Goal: Task Accomplishment & Management: Use online tool/utility

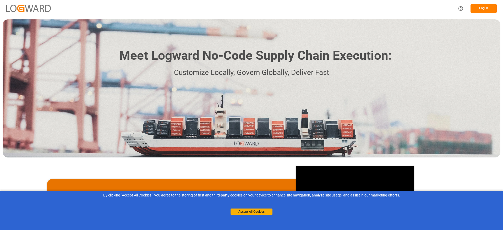
click at [354, 10] on button "Log In" at bounding box center [483, 8] width 26 height 9
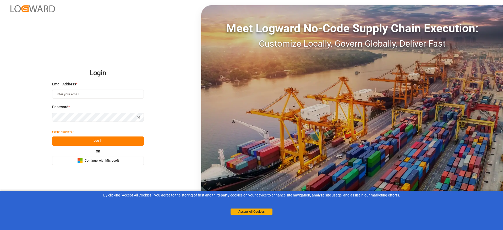
click at [146, 28] on div "Login Email Address * Password * Show password Forgot Password? Log In OR Micro…" at bounding box center [251, 115] width 503 height 230
click at [92, 162] on span "Continue with Microsoft" at bounding box center [102, 160] width 34 height 5
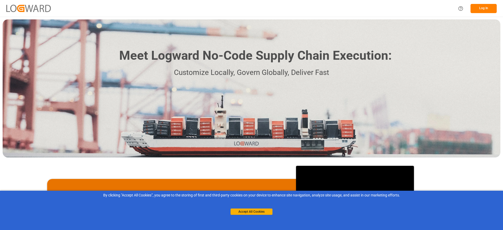
click at [483, 11] on button "Log In" at bounding box center [483, 8] width 26 height 9
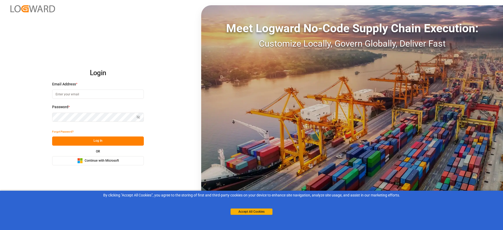
click at [98, 160] on span "Continue with Microsoft" at bounding box center [102, 160] width 34 height 5
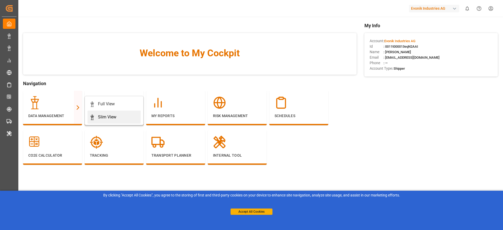
click at [96, 118] on div "Slim View" at bounding box center [114, 117] width 49 height 6
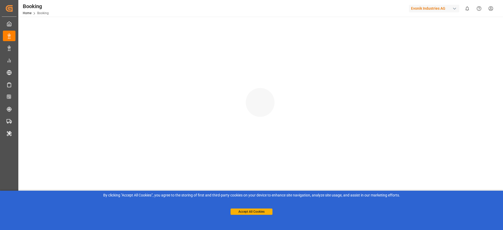
click at [96, 118] on div at bounding box center [259, 97] width 483 height 161
click at [240, 209] on button "Accept All Cookies" at bounding box center [251, 211] width 42 height 6
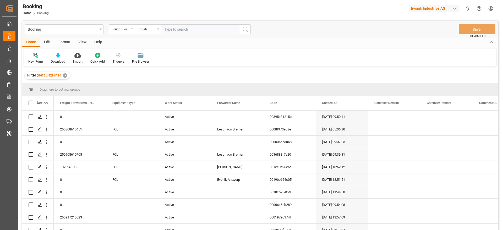
click at [62, 46] on div "Format" at bounding box center [64, 42] width 20 height 9
click at [40, 59] on div "Filter Rows" at bounding box center [35, 61] width 15 height 5
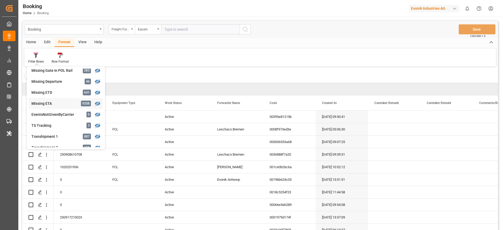
scroll to position [120, 0]
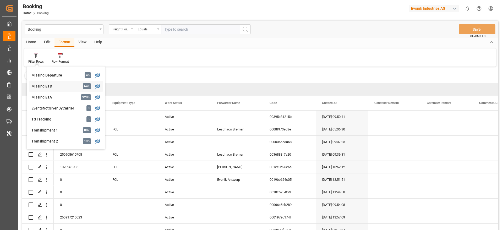
click at [62, 88] on div "Missing ETD" at bounding box center [54, 86] width 46 height 5
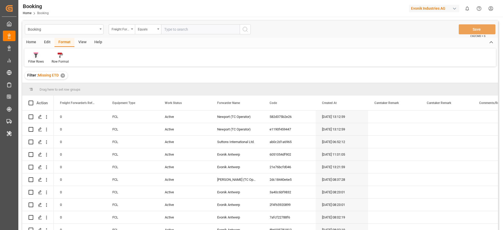
click at [38, 56] on icon at bounding box center [36, 55] width 5 height 5
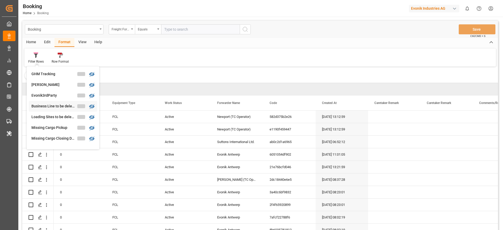
scroll to position [39, 0]
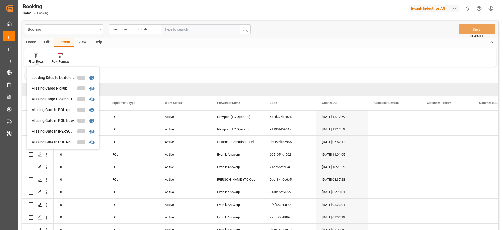
click at [90, 56] on div "Filter Rows GHM Tracking Karl gross Evonik3rdParty Business Line to be deleted …" at bounding box center [259, 57] width 471 height 18
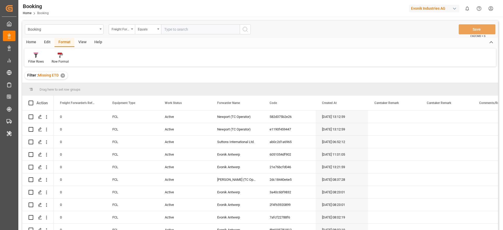
click at [80, 42] on div "View" at bounding box center [82, 42] width 16 height 9
click at [35, 60] on div "Default" at bounding box center [33, 61] width 10 height 5
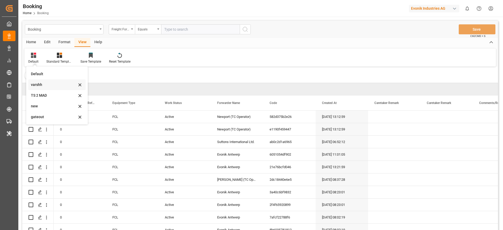
click at [43, 88] on div "varshh" at bounding box center [56, 84] width 57 height 11
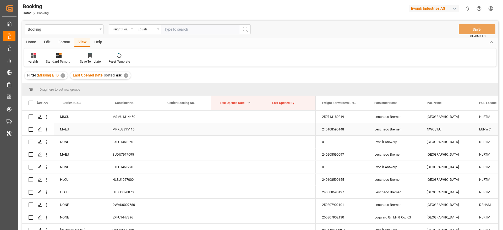
click at [128, 128] on div "MRKU8315116" at bounding box center [132, 129] width 52 height 12
click at [125, 143] on div "EXFU1461060" at bounding box center [132, 142] width 52 height 12
click at [136, 117] on div "MSMU1314450" at bounding box center [132, 116] width 52 height 12
click at [130, 130] on div "MRKU8315116" at bounding box center [132, 129] width 52 height 12
drag, startPoint x: 391, startPoint y: 107, endPoint x: 395, endPoint y: 87, distance: 20.5
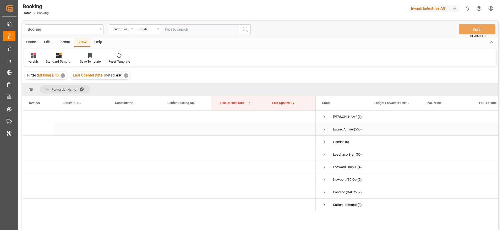
click at [326, 130] on span "Press SPACE to select this row." at bounding box center [324, 129] width 5 height 5
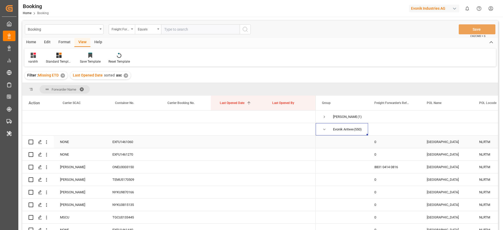
click at [130, 146] on div "EXFU1461060" at bounding box center [132, 142] width 52 height 12
click at [125, 154] on div "EXFU1461270" at bounding box center [132, 154] width 52 height 12
click at [114, 148] on div "EXFU1461060" at bounding box center [132, 142] width 52 height 12
click at [118, 154] on div "EXFU1461270" at bounding box center [132, 154] width 52 height 12
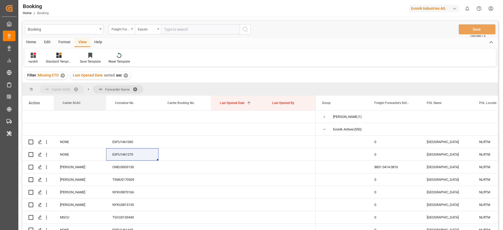
drag, startPoint x: 78, startPoint y: 106, endPoint x: 79, endPoint y: 88, distance: 18.1
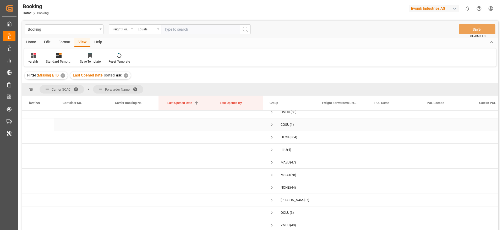
scroll to position [39, 0]
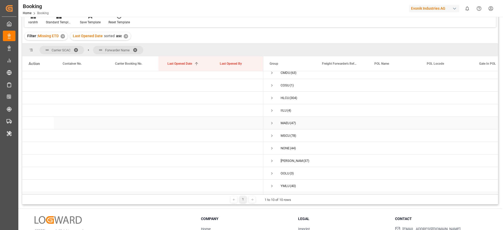
click at [273, 121] on span "Press SPACE to select this row." at bounding box center [271, 123] width 5 height 5
click at [284, 133] on span "Press SPACE to select this row." at bounding box center [282, 133] width 5 height 5
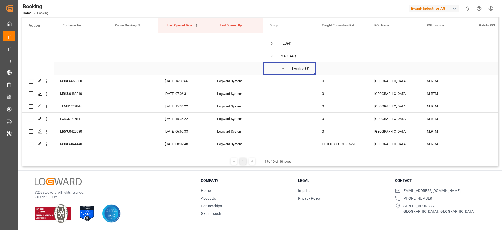
scroll to position [46, 0]
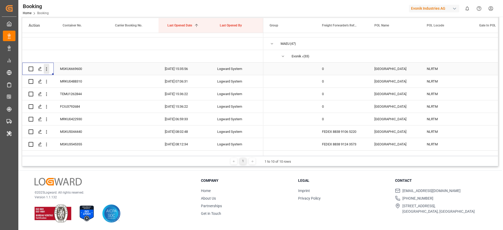
click at [45, 69] on icon "open menu" at bounding box center [46, 68] width 5 height 5
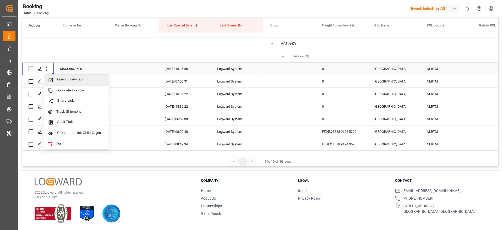
click at [69, 77] on span "Open in new tab" at bounding box center [81, 79] width 48 height 5
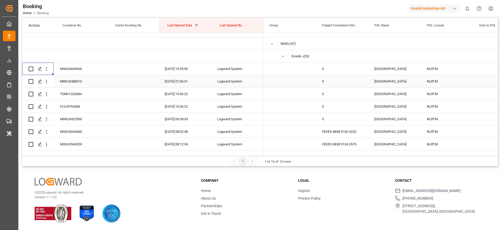
click at [80, 75] on div "MSKU6669600" at bounding box center [80, 69] width 52 height 12
click at [85, 84] on div "MRKU0488310" at bounding box center [80, 81] width 52 height 12
click at [85, 75] on div "MSKU6669600" at bounding box center [80, 69] width 52 height 12
click at [81, 80] on div "MRKU0488310" at bounding box center [80, 81] width 52 height 12
click at [79, 72] on div "MSKU6669600" at bounding box center [80, 69] width 52 height 12
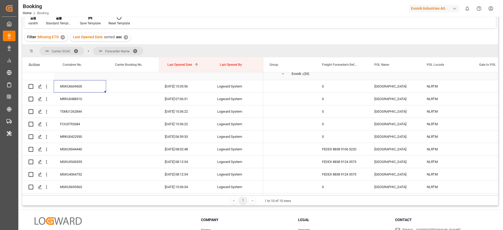
scroll to position [79, 0]
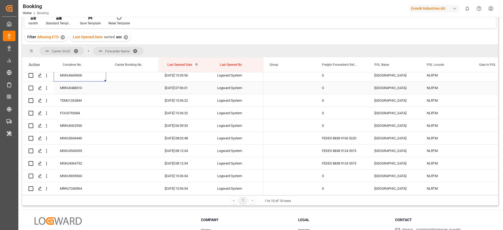
click at [62, 85] on div "MRKU0488310" at bounding box center [80, 88] width 52 height 12
click at [47, 104] on button "open menu" at bounding box center [46, 101] width 5 height 10
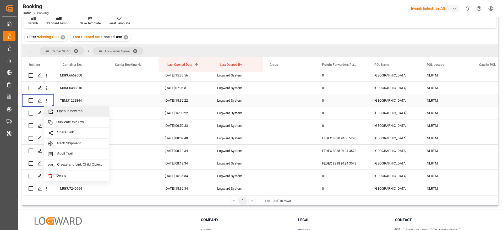
click at [61, 110] on span "Open in new tab" at bounding box center [81, 111] width 48 height 5
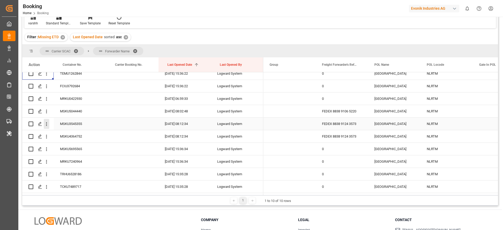
scroll to position [118, 0]
click at [47, 90] on button "open menu" at bounding box center [46, 86] width 5 height 10
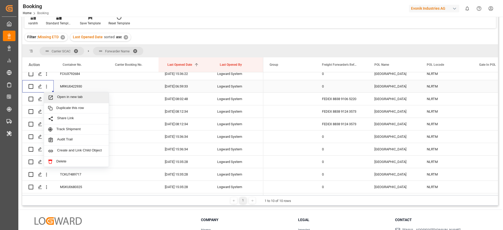
click at [80, 101] on div "Open in new tab" at bounding box center [76, 97] width 65 height 11
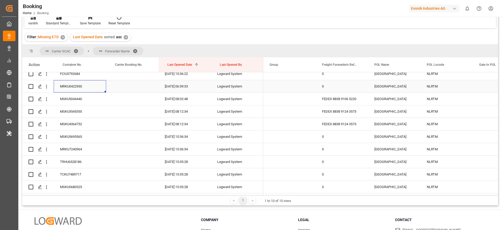
click at [80, 88] on div "MRKU0422930" at bounding box center [80, 86] width 52 height 12
click at [80, 102] on div "MSKU5044440" at bounding box center [80, 99] width 52 height 12
click at [76, 112] on div "MSKU3545355" at bounding box center [80, 111] width 52 height 12
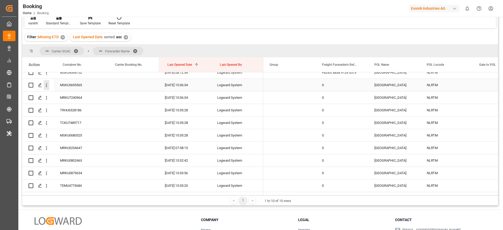
click at [48, 89] on button "open menu" at bounding box center [46, 85] width 5 height 10
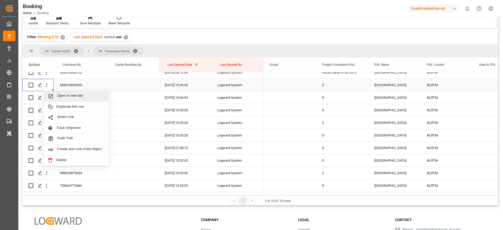
click at [61, 96] on span "Open in new tab" at bounding box center [81, 95] width 48 height 5
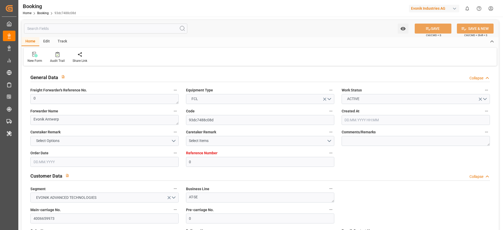
type input "0"
type input "Maersk"
type input "Maersk Line AS"
type input "NLRTM"
type input "BANGKOK (PAT)"
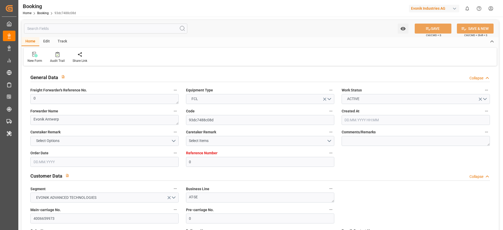
type input "14.07.2025 12:25"
type input "14.07.2025"
type input "01.10.2025"
type input "[DATE]"
type input "04.08.2025 15:35"
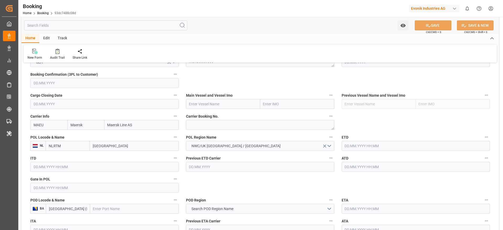
scroll to position [236, 0]
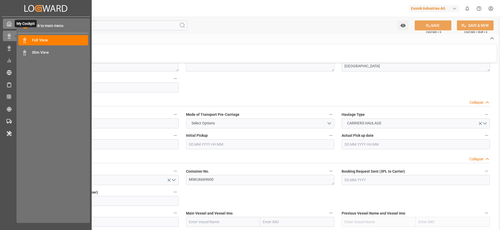
click at [9, 24] on polyline at bounding box center [9, 25] width 1 height 2
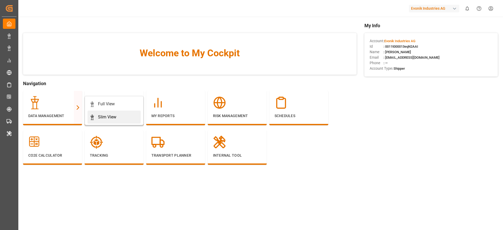
click at [106, 117] on div "Slim View" at bounding box center [107, 117] width 18 height 6
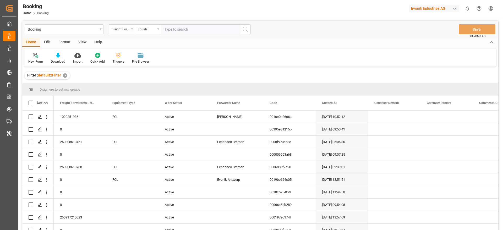
click at [128, 31] on div "Freight Forwarder's Reference No." at bounding box center [121, 29] width 18 height 6
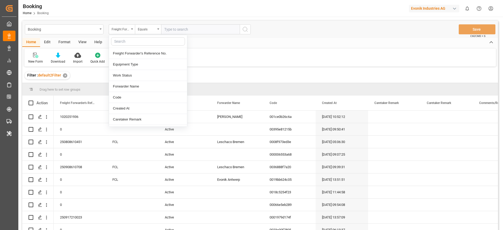
click at [126, 44] on input "text" at bounding box center [148, 41] width 74 height 8
type input "720997783"
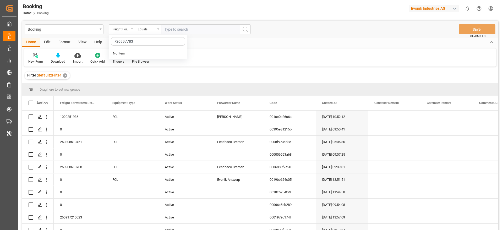
click at [127, 44] on input "720997783" at bounding box center [148, 41] width 74 height 8
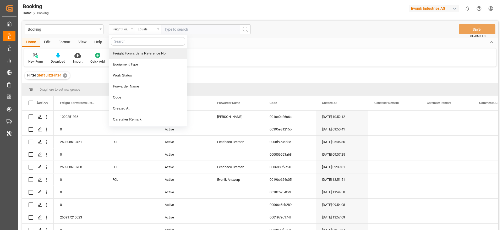
click at [124, 30] on div "Freight Forwarder's Reference No." at bounding box center [121, 29] width 18 height 6
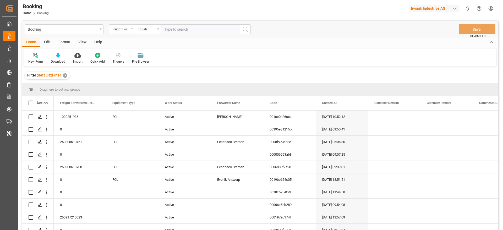
click at [125, 30] on div "Freight Forwarder's Reference No." at bounding box center [121, 29] width 18 height 6
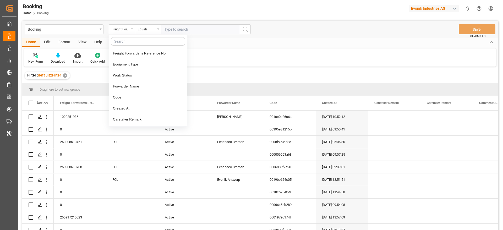
click at [126, 43] on input "text" at bounding box center [148, 41] width 74 height 8
type input "pod"
click at [143, 55] on div "POD Name" at bounding box center [148, 53] width 78 height 11
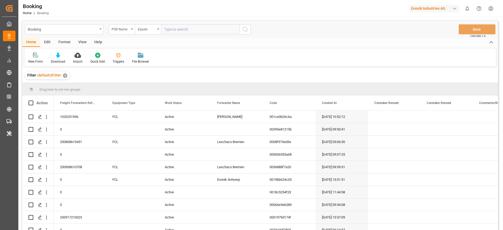
click at [184, 31] on input "text" at bounding box center [200, 29] width 79 height 10
paste input "720997783"
click at [169, 32] on input "720997783" at bounding box center [200, 29] width 79 height 10
type input "720997783"
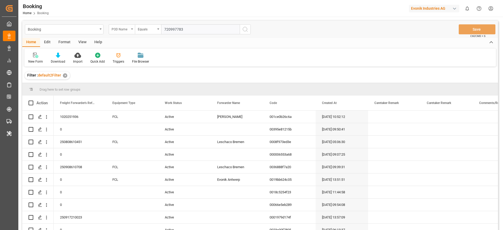
click at [134, 29] on div "POD Name" at bounding box center [122, 29] width 26 height 10
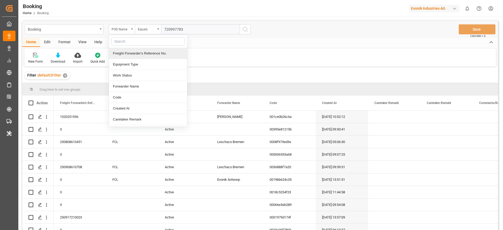
click at [139, 43] on input "text" at bounding box center [148, 41] width 74 height 8
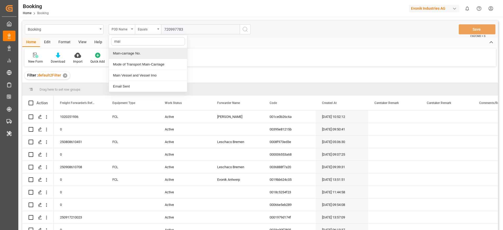
type input "main"
click at [146, 56] on div "Main-carriage No." at bounding box center [148, 53] width 78 height 11
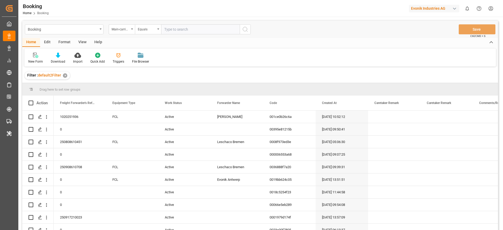
click at [169, 34] on input "text" at bounding box center [200, 29] width 79 height 10
paste input "720997783"
type input "720997783"
click at [244, 29] on icon "search button" at bounding box center [245, 29] width 6 height 6
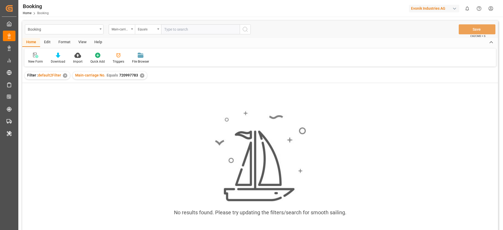
click at [167, 32] on input "text" at bounding box center [200, 29] width 79 height 10
click at [140, 76] on div "✕" at bounding box center [142, 75] width 4 height 4
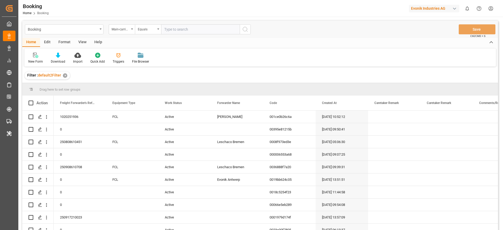
click at [169, 30] on input "text" at bounding box center [200, 29] width 79 height 10
paste input "720997783"
type input "720997783"
click at [246, 34] on div "Booking Main-carriage No. Equals 720997783 Save Ctrl/CMD + S" at bounding box center [260, 29] width 476 height 17
click at [246, 31] on icon "search button" at bounding box center [245, 29] width 6 height 6
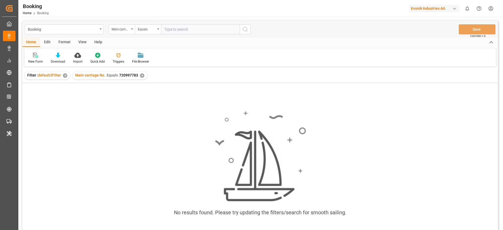
click at [141, 74] on div "✕" at bounding box center [142, 75] width 4 height 4
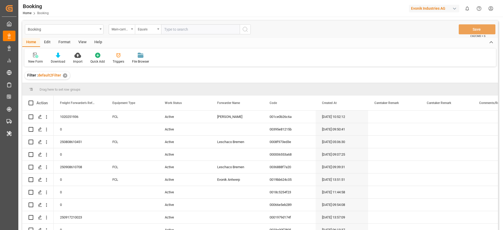
click at [176, 28] on input "text" at bounding box center [200, 29] width 79 height 10
paste input "4006686411"
type input "4006686411"
click at [246, 31] on icon "search button" at bounding box center [245, 29] width 6 height 6
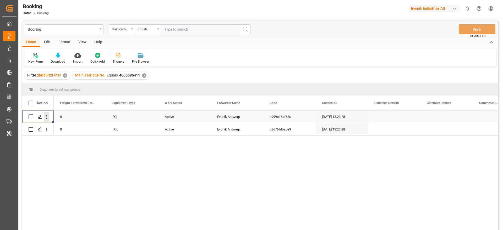
click at [47, 118] on icon "open menu" at bounding box center [46, 117] width 1 height 4
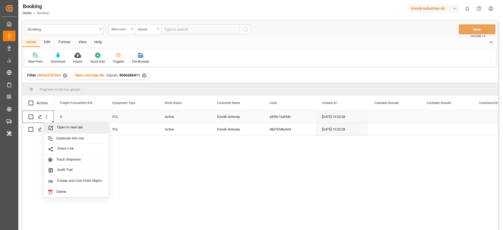
click at [60, 125] on span "Open in new tab" at bounding box center [81, 127] width 48 height 5
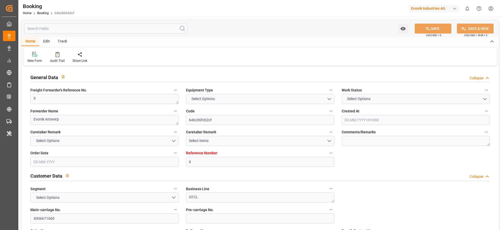
type input "0"
type input "Maersk"
type input "Maersk Line AS"
type input "NLRTM"
type input "IDJKT"
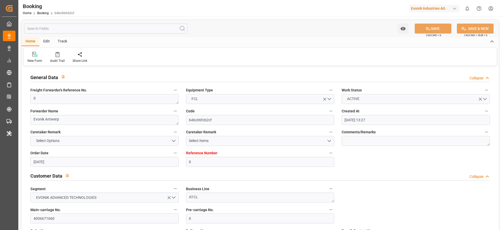
type input "[DATE] 13:27"
type input "[DATE]"
type input "[DATE] 15:36"
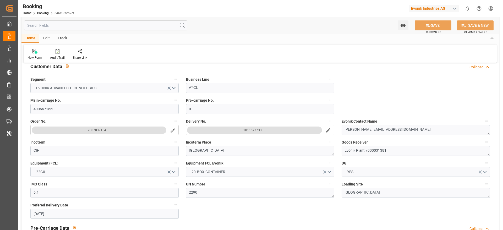
scroll to position [118, 0]
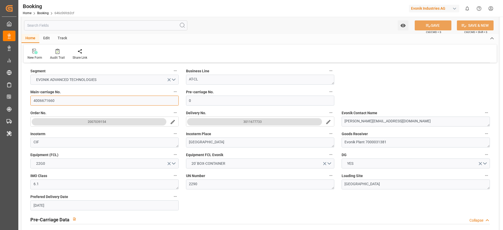
click at [49, 103] on input "4006671660" at bounding box center [104, 101] width 148 height 10
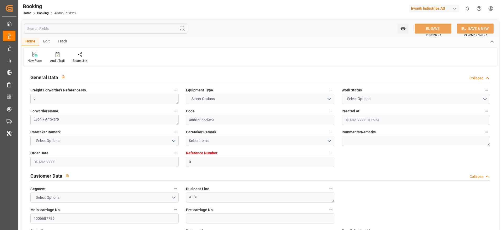
type input "0"
type input "Maersk"
type input "Maersk Line AS"
type input "NLRTM"
type input "AEJEA"
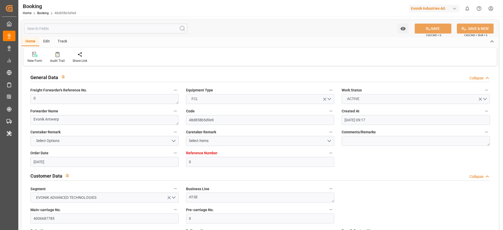
type input "04.08.2025 09:17"
type input "04.08.2025"
type input "30.09.2025"
type input "14.08.2025"
type input "20.08.2025 06:59"
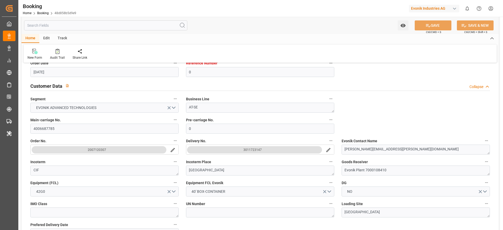
scroll to position [118, 0]
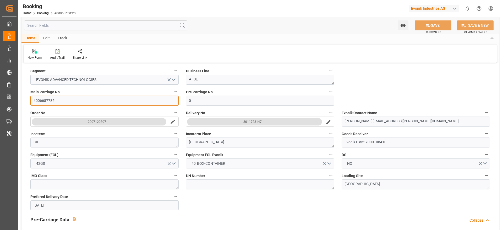
click at [47, 100] on input "4006687785" at bounding box center [104, 101] width 148 height 10
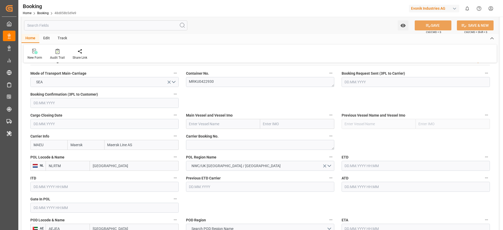
scroll to position [353, 0]
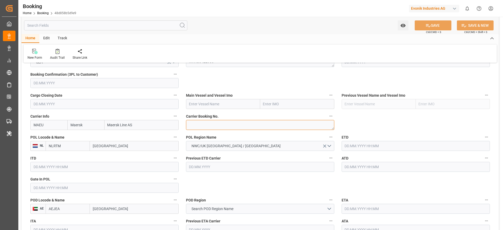
click at [198, 126] on textarea at bounding box center [260, 125] width 148 height 10
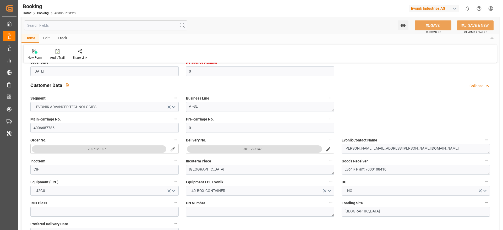
scroll to position [79, 0]
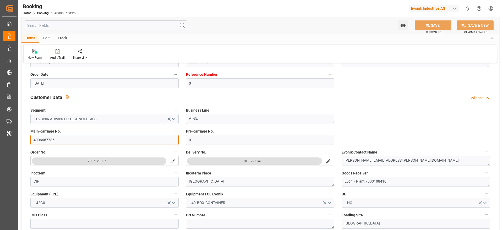
click at [49, 140] on input "4006687785" at bounding box center [104, 140] width 148 height 10
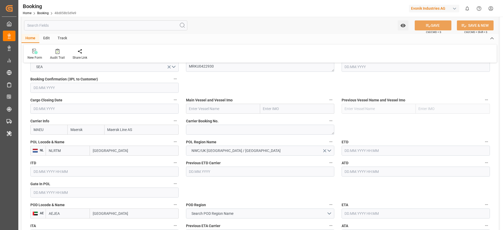
scroll to position [353, 0]
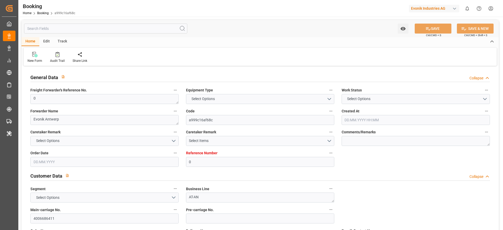
type input "0"
type input "Maersk"
type input "Maersk Line AS"
type input "NLRTM"
type input "JOAQB"
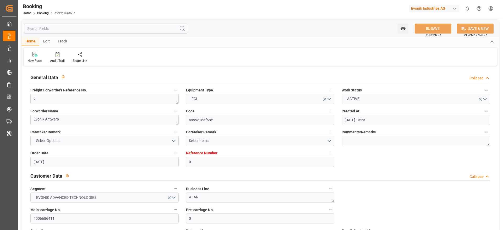
type input "[DATE] 13:23"
type input "[DATE]"
type input "[DATE] 15:36"
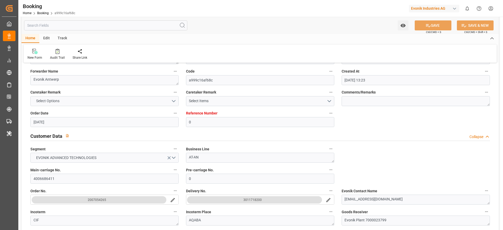
scroll to position [79, 0]
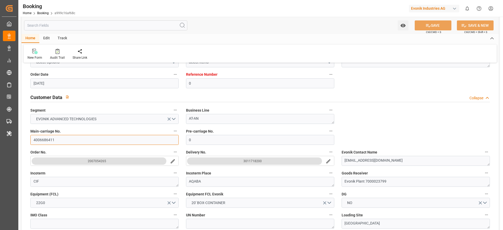
click at [54, 143] on input "4006686411" at bounding box center [104, 140] width 148 height 10
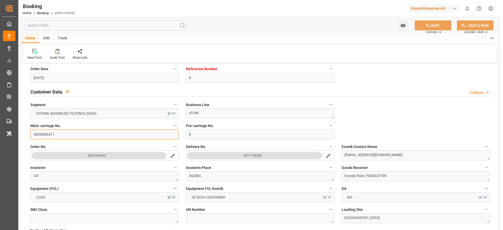
scroll to position [118, 0]
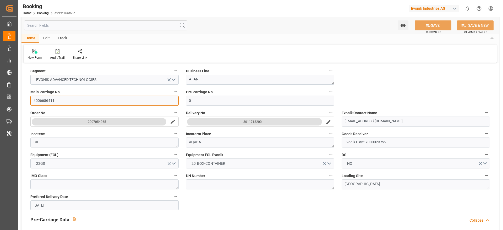
click at [117, 100] on input "4006686411" at bounding box center [104, 101] width 148 height 10
click at [87, 102] on input "4006686411" at bounding box center [104, 101] width 148 height 10
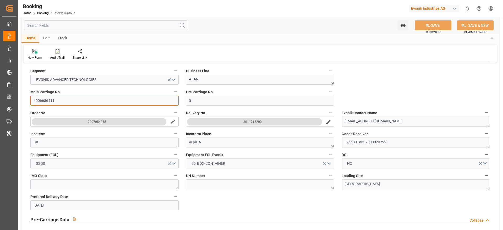
click at [87, 102] on input "4006686411" at bounding box center [104, 101] width 148 height 10
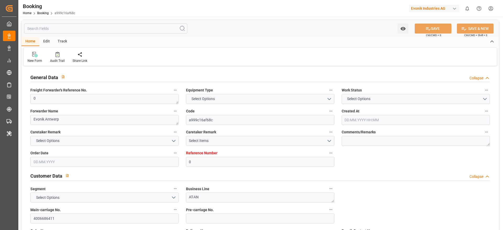
type input "0"
type input "Maersk"
type input "Maersk Line AS"
type input "NLRTM"
type input "JOAQB"
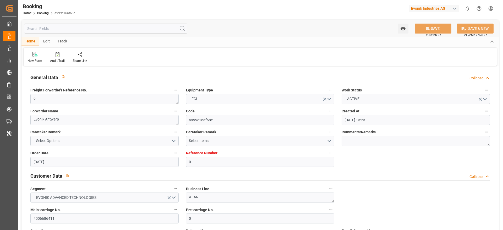
type input "[DATE] 13:23"
type input "[DATE]"
type input "[DATE] 15:36"
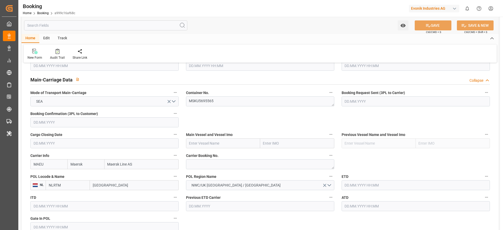
scroll to position [353, 0]
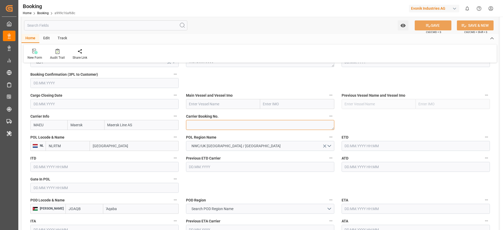
click at [201, 127] on textarea at bounding box center [260, 125] width 148 height 10
paste textarea "720997783"
type textarea "720997783"
click at [110, 148] on input "[GEOGRAPHIC_DATA]" at bounding box center [134, 146] width 89 height 10
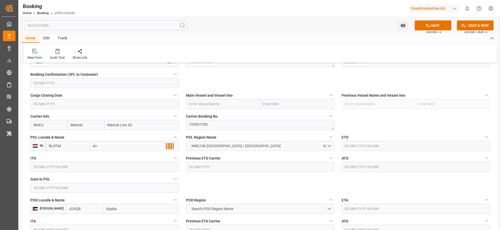
type input "ant"
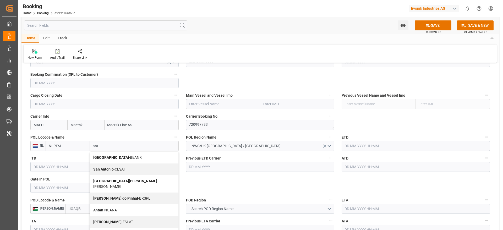
click at [114, 158] on span "Antwerp - BEANR" at bounding box center [117, 157] width 48 height 4
type input "BEANR"
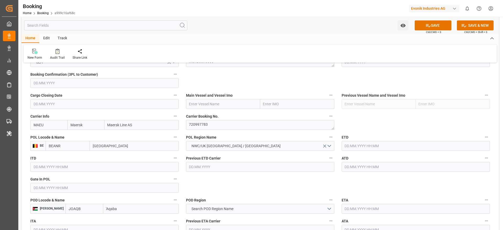
scroll to position [393, 0]
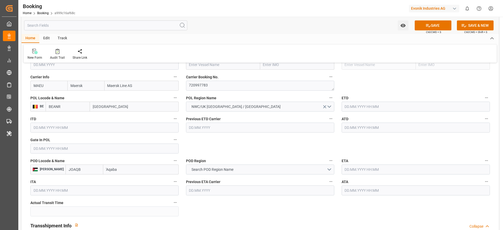
type input "[GEOGRAPHIC_DATA]"
click at [113, 174] on div "POD Locode & Name [PERSON_NAME] 'Aqaba" at bounding box center [105, 165] width 156 height 21
type input "'Aqaba"
click at [114, 205] on span "Al 'Aqabah - JOAQJ" at bounding box center [122, 204] width 30 height 4
type input "JOAQJ"
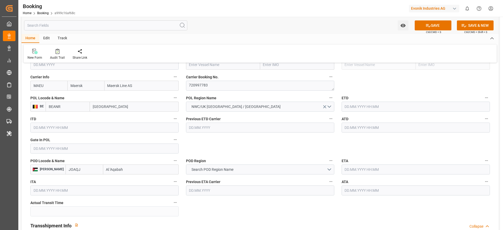
click at [112, 169] on input "Al 'Aqabah" at bounding box center [140, 169] width 75 height 10
type input "Al 'Aqabah"
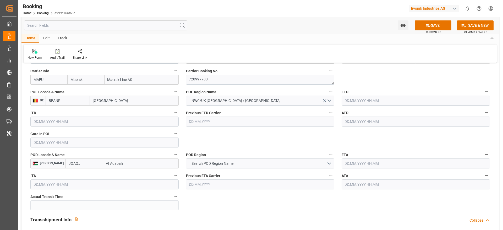
scroll to position [398, 0]
